Goal: Navigation & Orientation: Find specific page/section

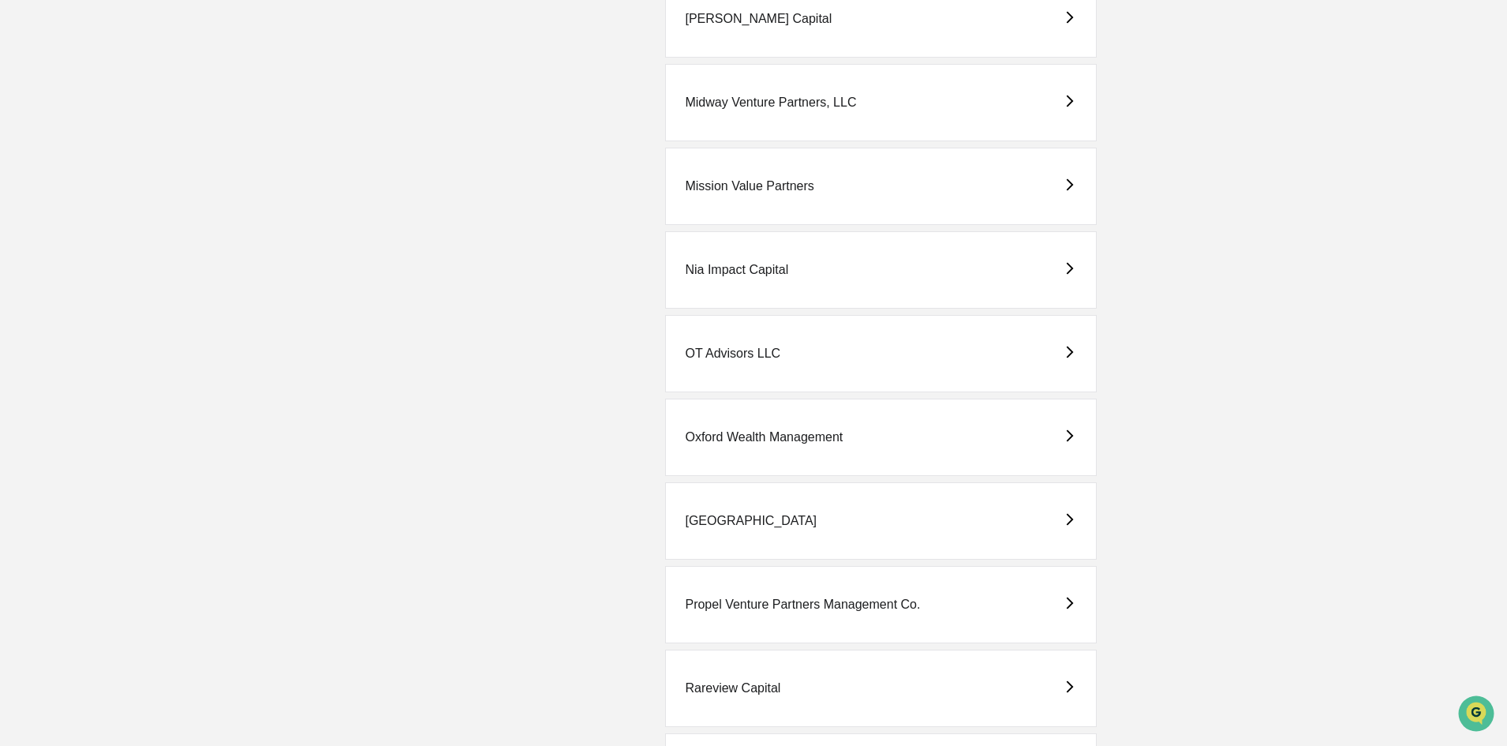
click at [1069, 600] on icon at bounding box center [1070, 603] width 7 height 12
